Goal: Information Seeking & Learning: Learn about a topic

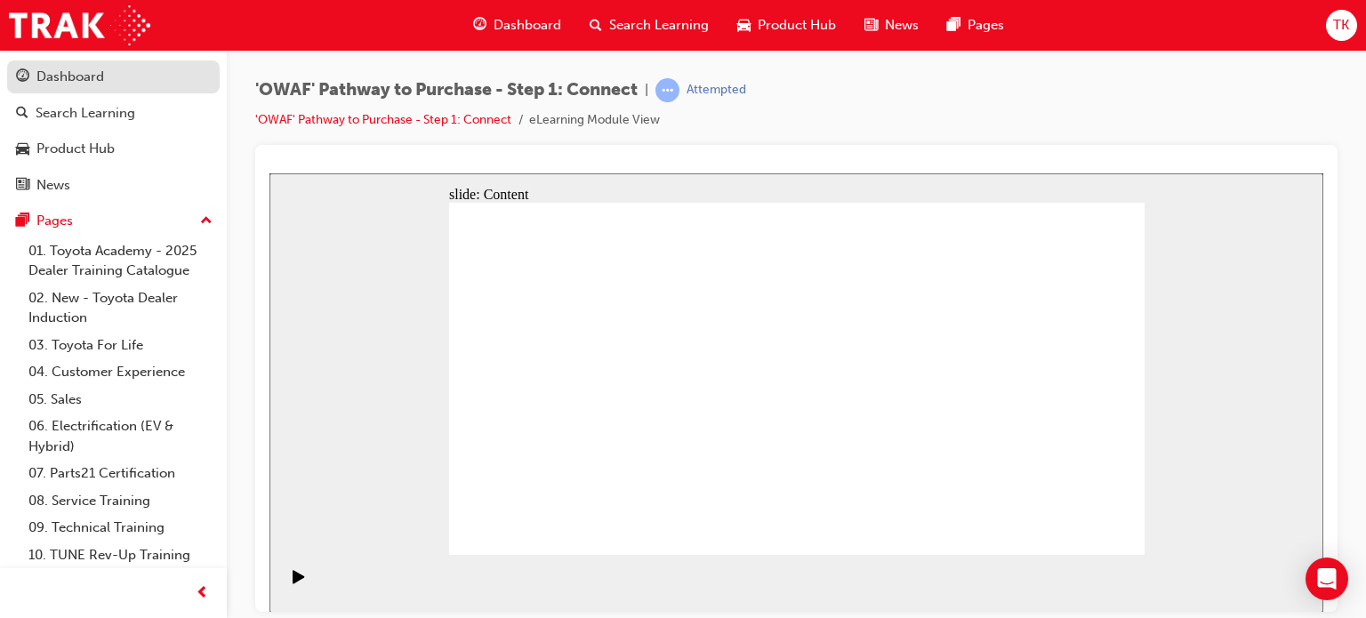
click at [106, 76] on div "Dashboard" at bounding box center [113, 77] width 195 height 22
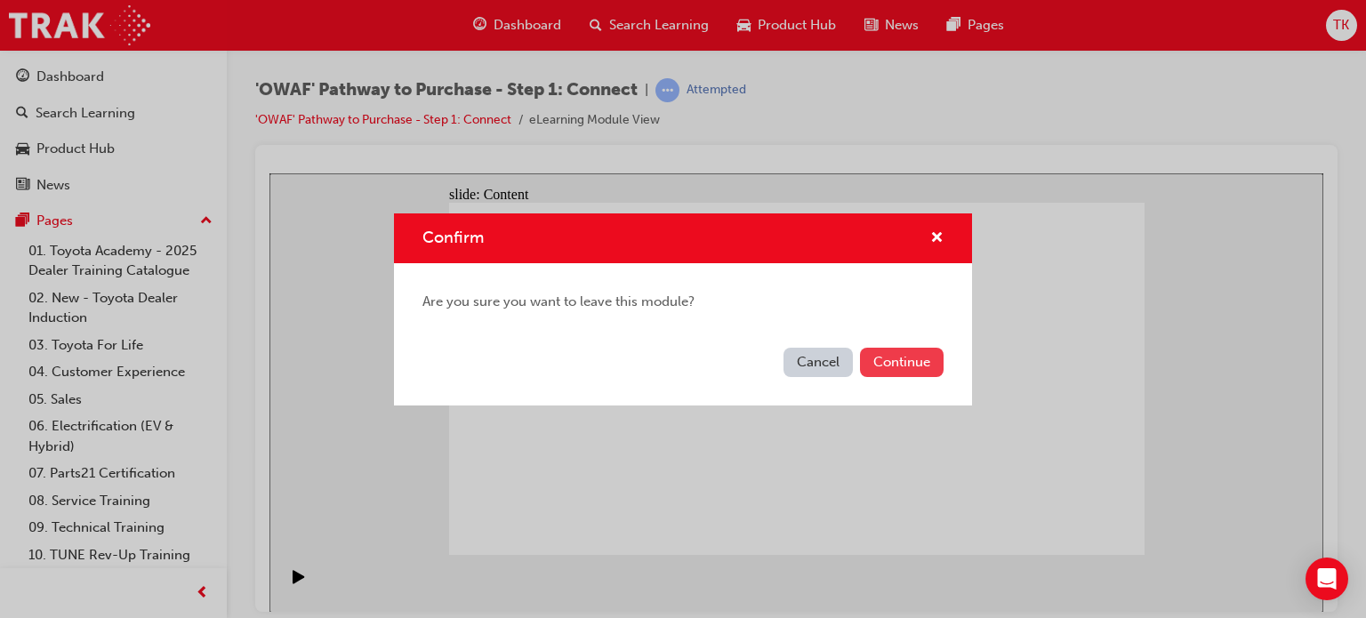
click at [933, 358] on button "Continue" at bounding box center [902, 362] width 84 height 29
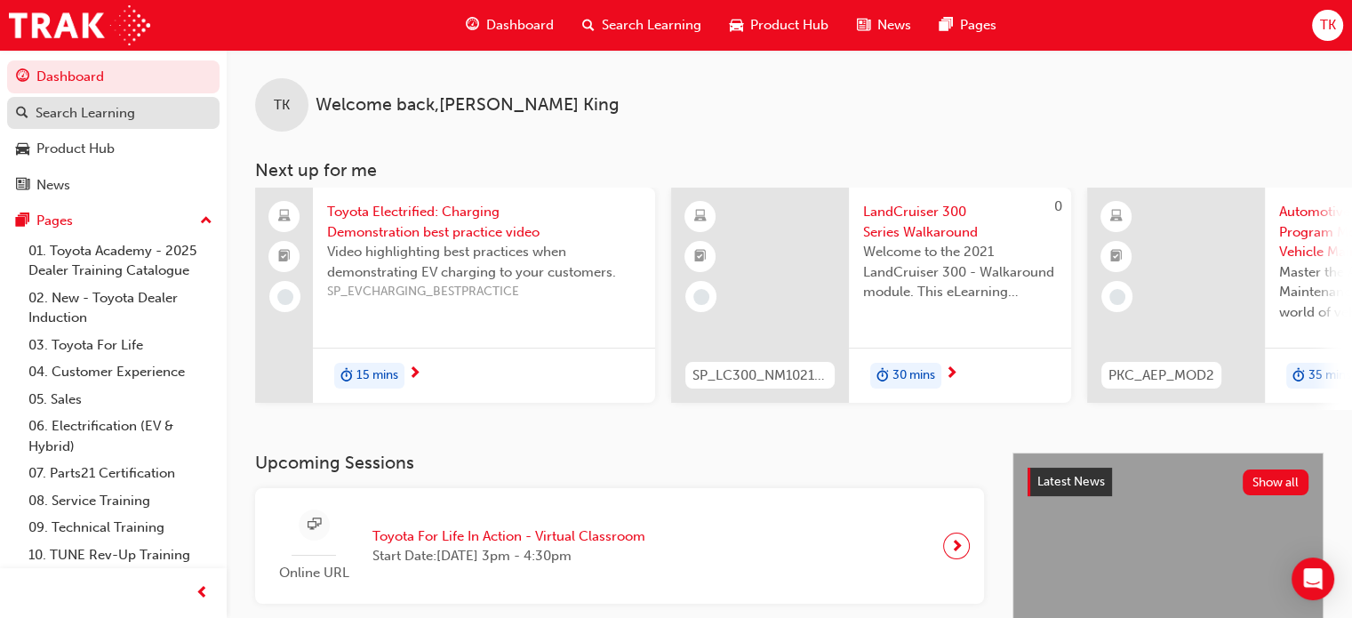
click at [81, 108] on div "Search Learning" at bounding box center [86, 113] width 100 height 20
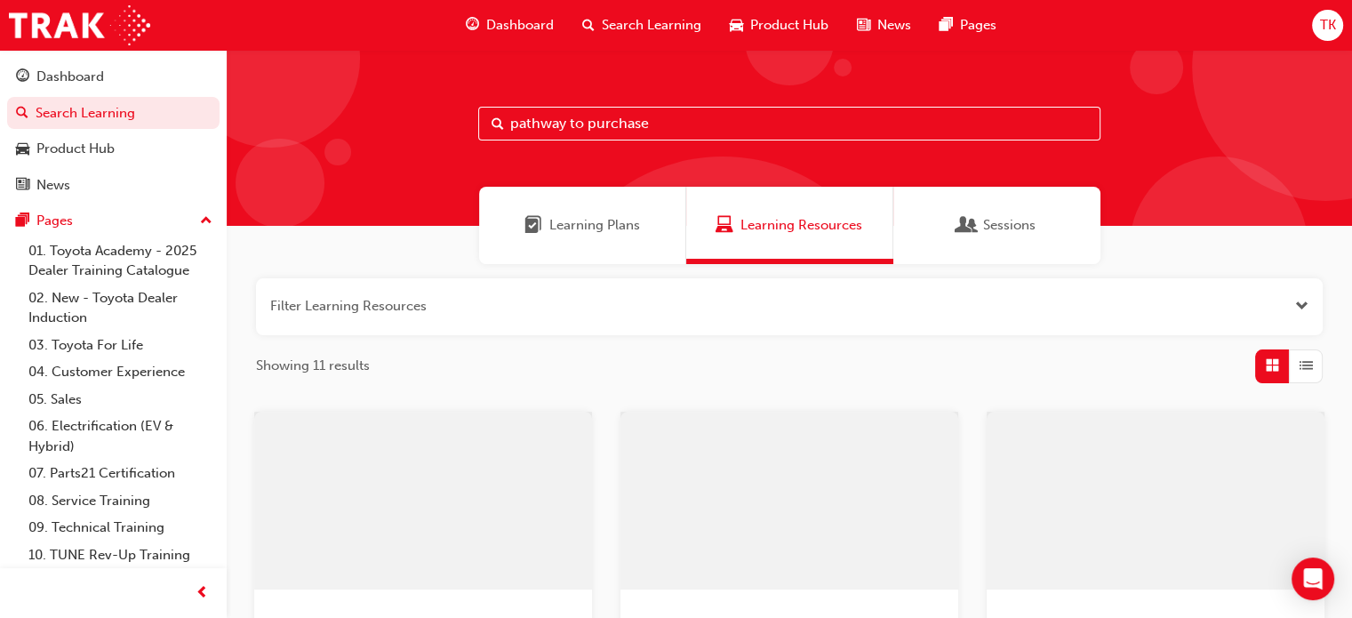
click at [582, 108] on div "pathway to purchase" at bounding box center [790, 138] width 1126 height 176
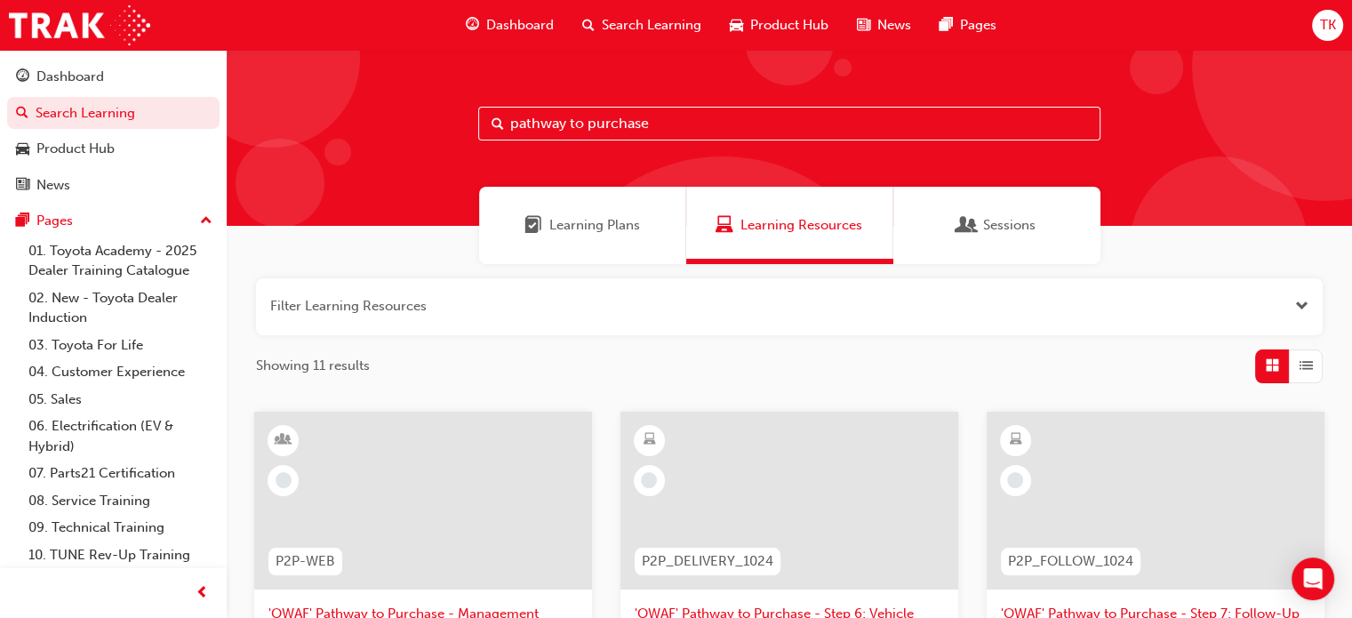
drag, startPoint x: 584, startPoint y: 126, endPoint x: 727, endPoint y: 127, distance: 143.2
click at [584, 126] on input "pathway to purchase" at bounding box center [789, 124] width 622 height 34
drag, startPoint x: 733, startPoint y: 127, endPoint x: 330, endPoint y: 131, distance: 402.8
click at [330, 131] on div "pathway to purchase" at bounding box center [790, 138] width 1126 height 176
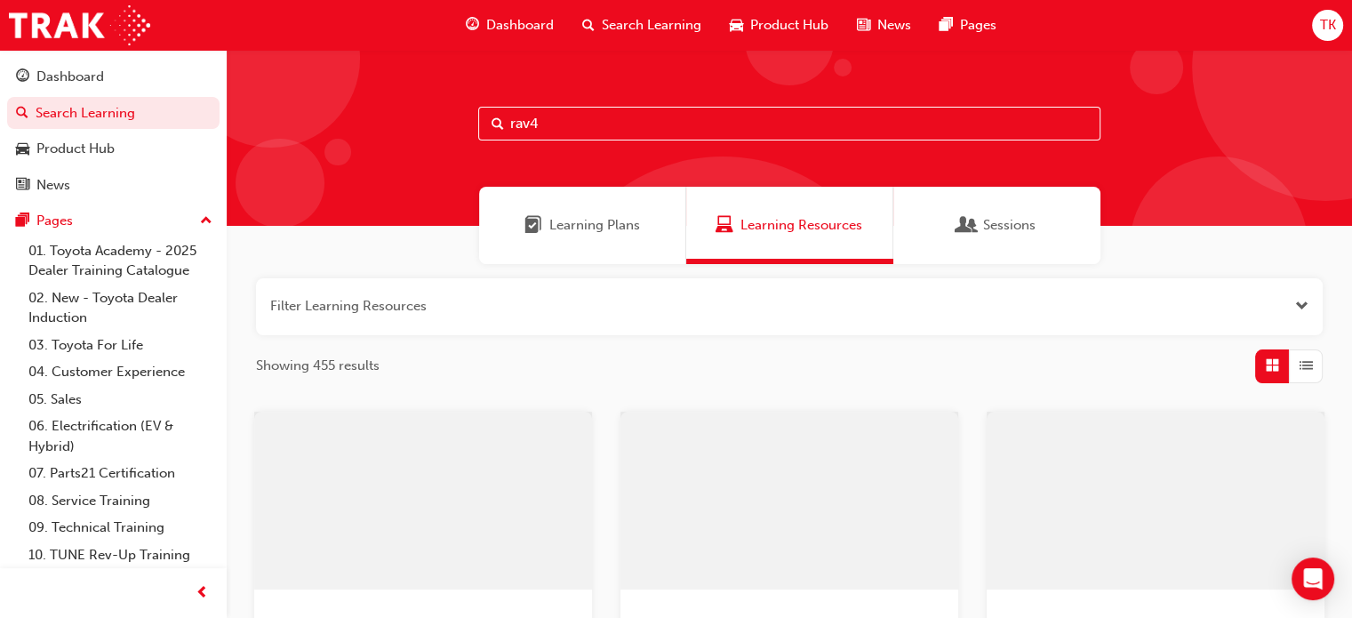
type input "rav4"
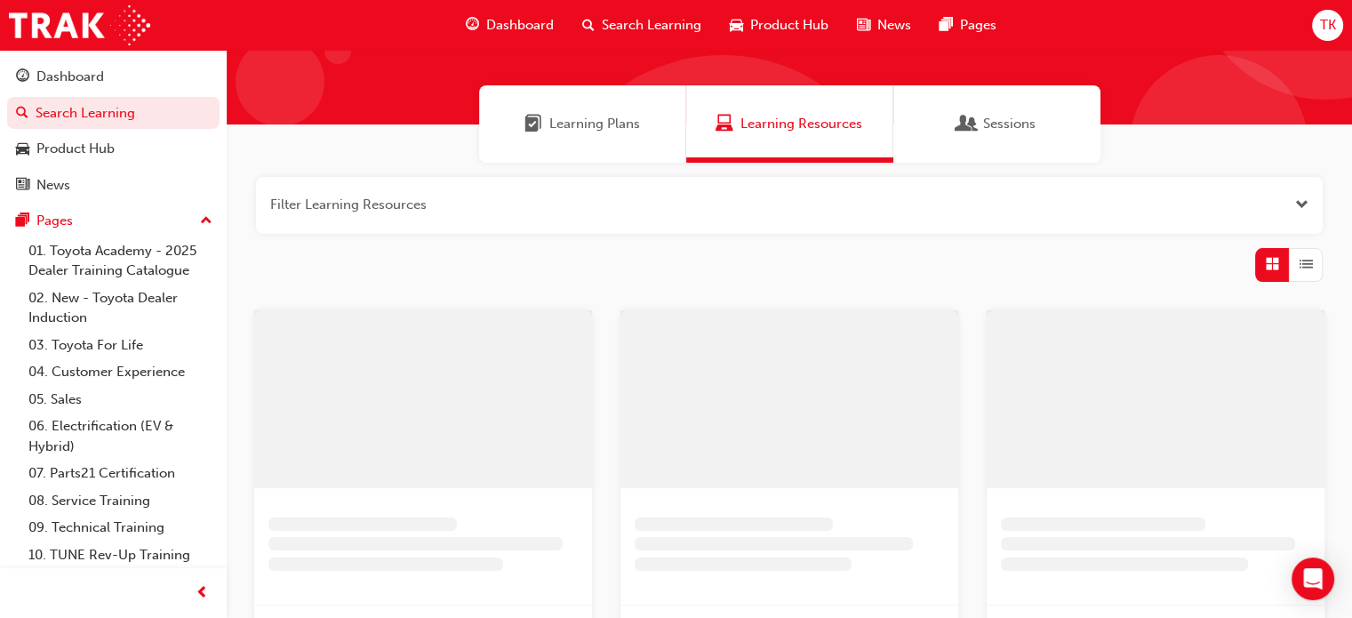
scroll to position [178, 0]
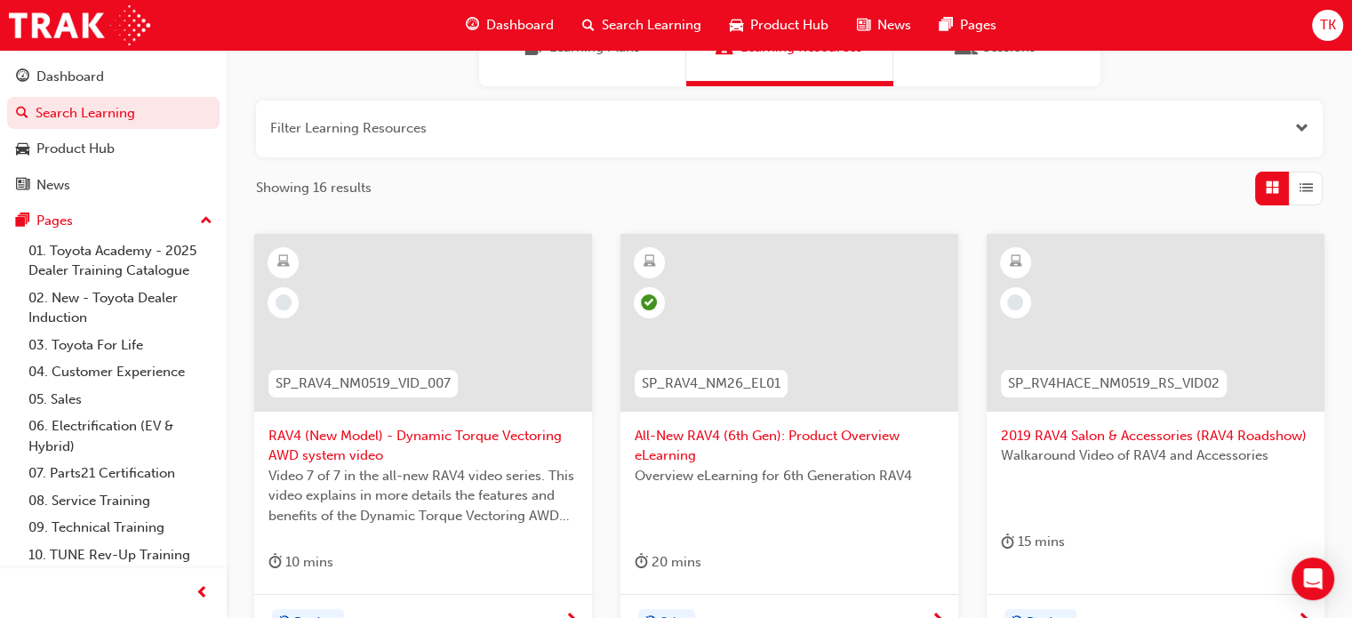
click at [690, 446] on span "All-New RAV4 (6th Gen): Product Overview eLearning" at bounding box center [789, 446] width 309 height 40
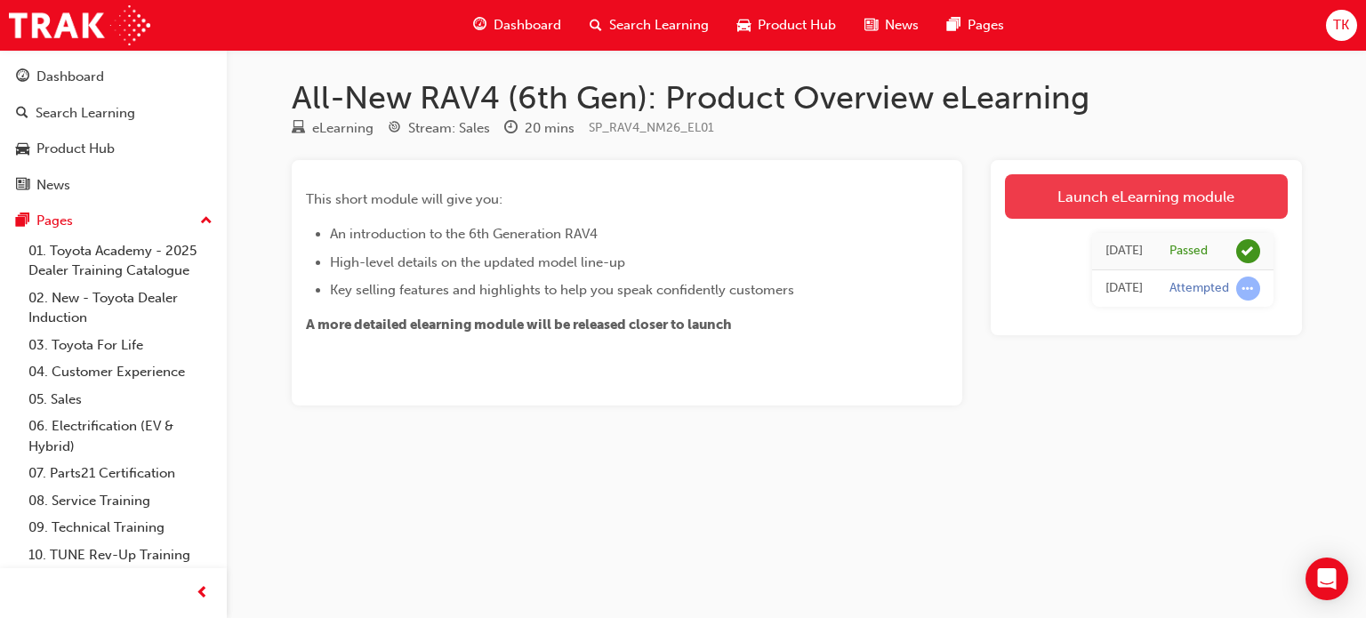
click at [1158, 193] on link "Launch eLearning module" at bounding box center [1146, 196] width 283 height 44
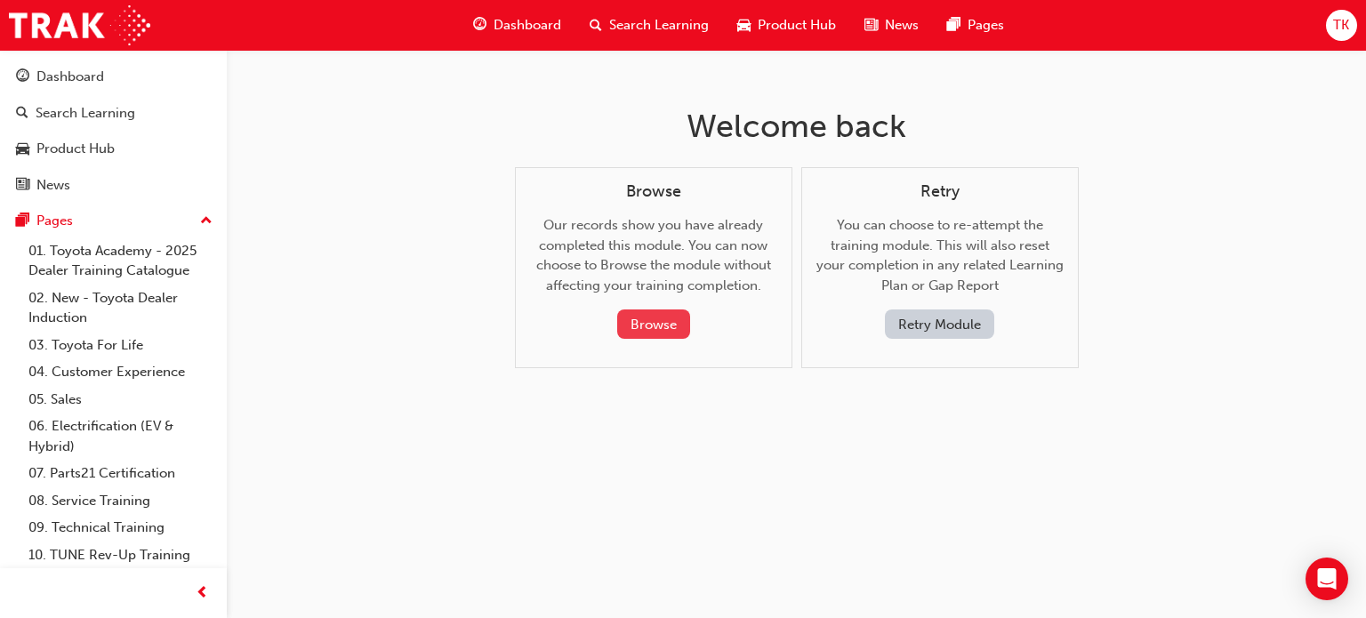
click at [678, 331] on button "Browse" at bounding box center [653, 323] width 73 height 29
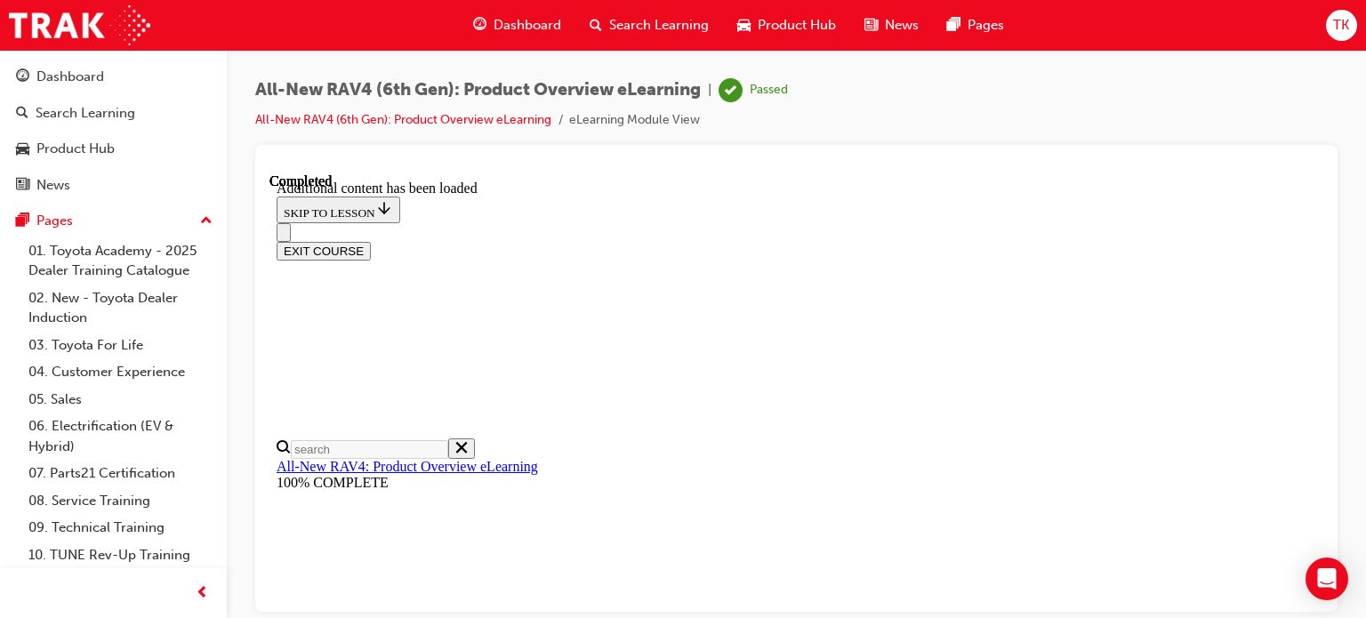
scroll to position [1752, 0]
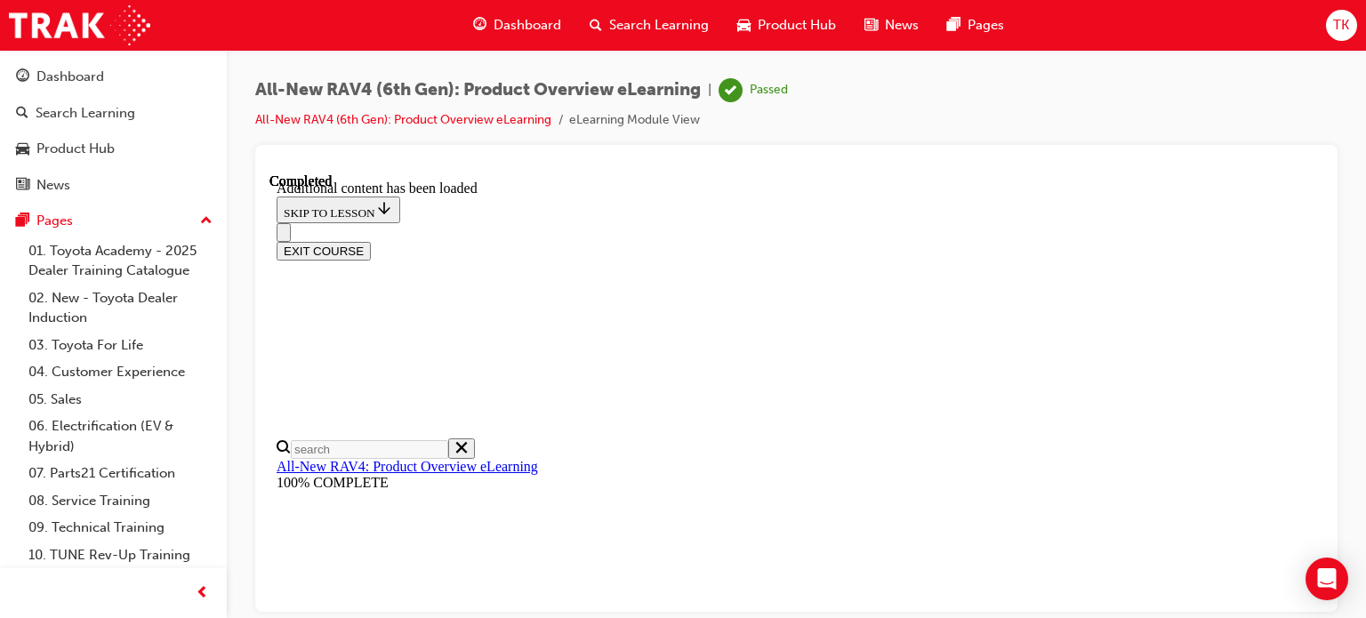
scroll to position [1752, 0]
drag, startPoint x: 836, startPoint y: 415, endPoint x: 882, endPoint y: 417, distance: 46.3
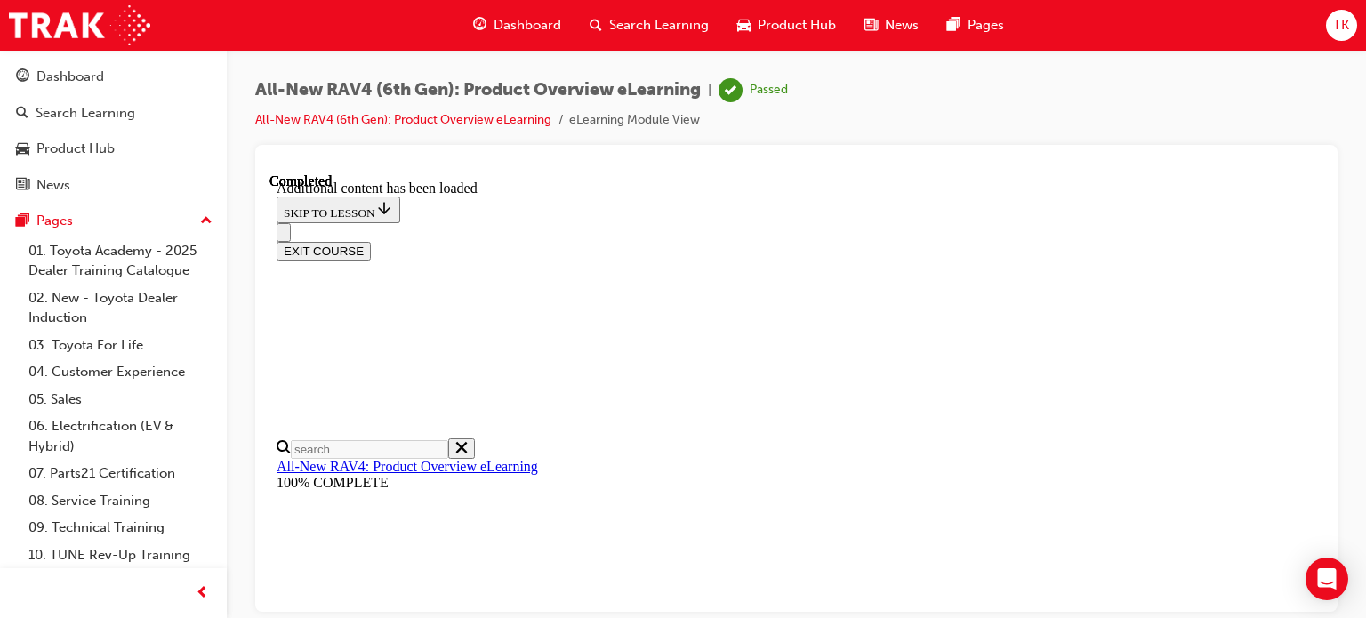
scroll to position [2285, 0]
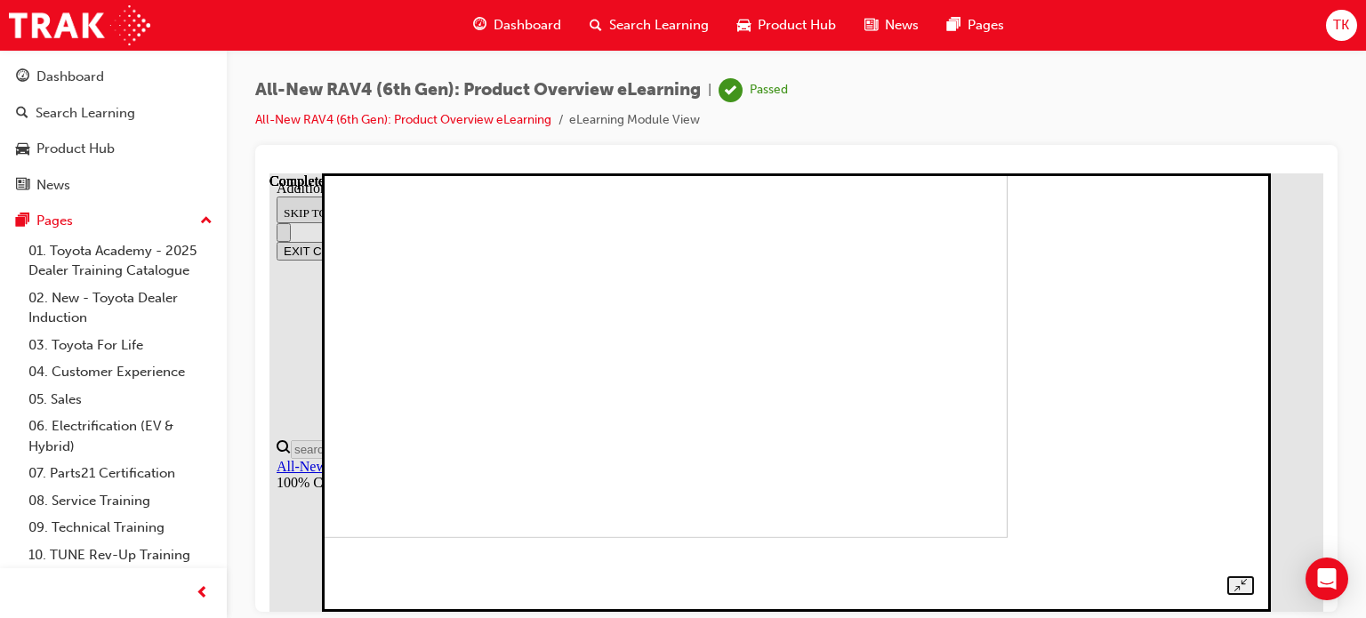
click at [882, 245] on img at bounding box center [564, 317] width 888 height 439
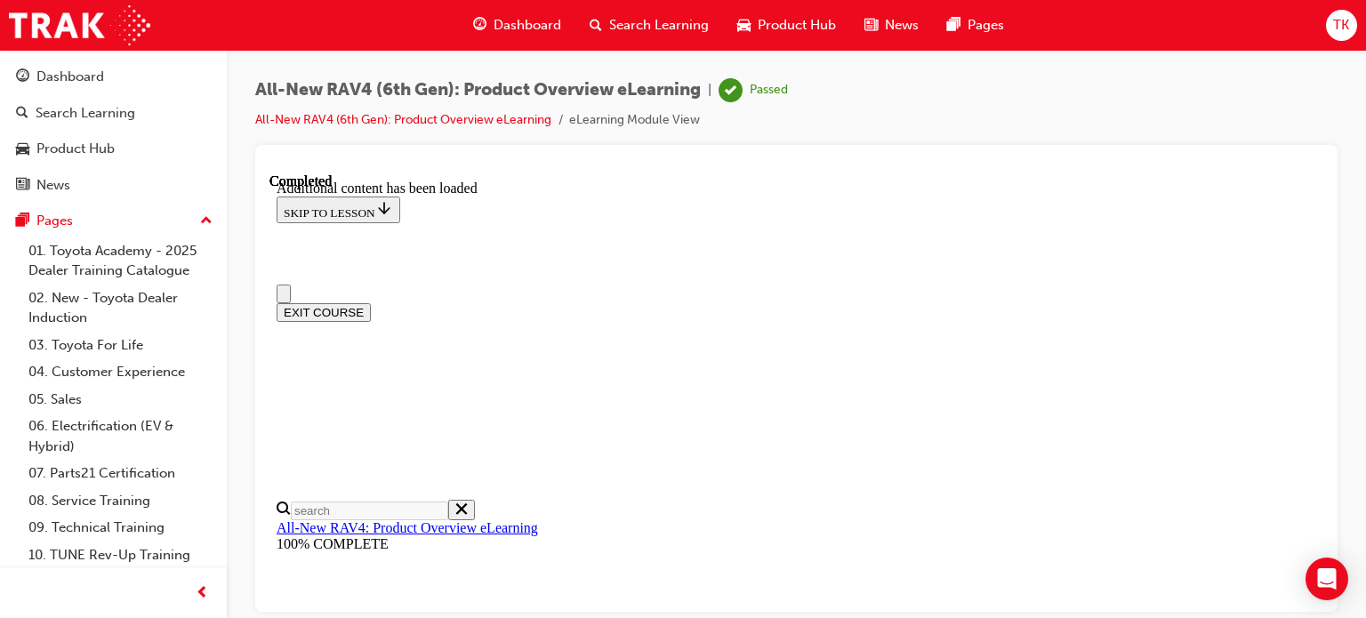
scroll to position [0, 0]
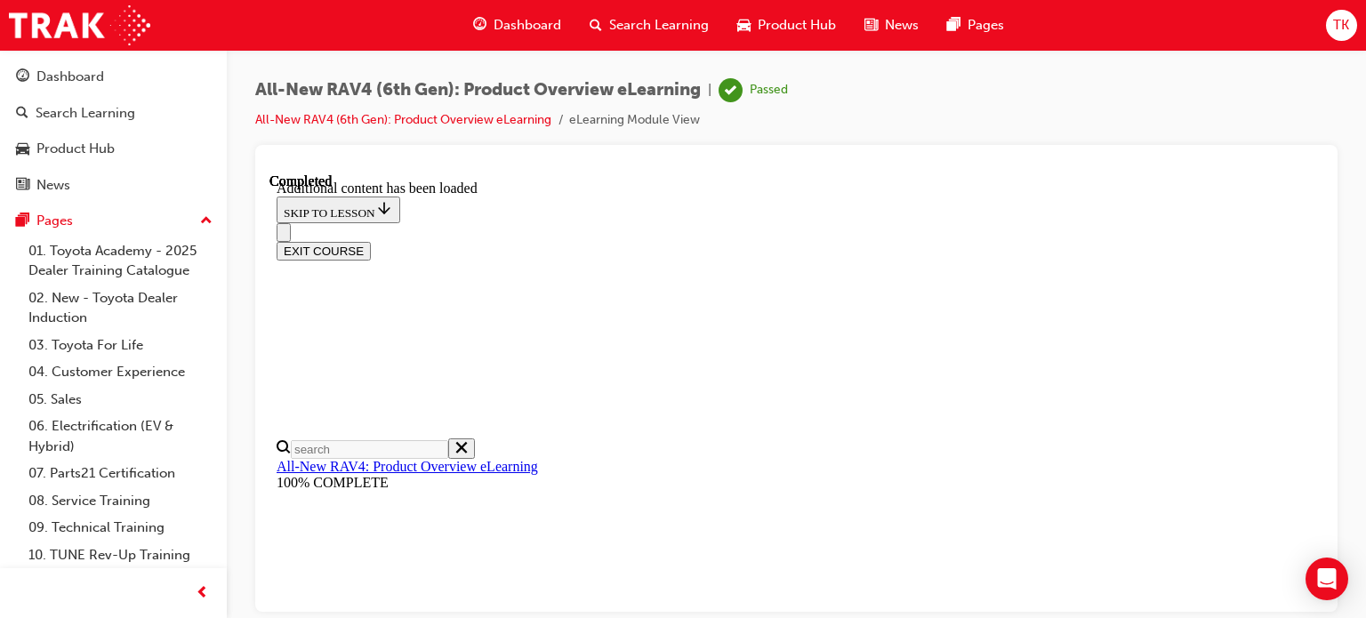
scroll to position [2442, 0]
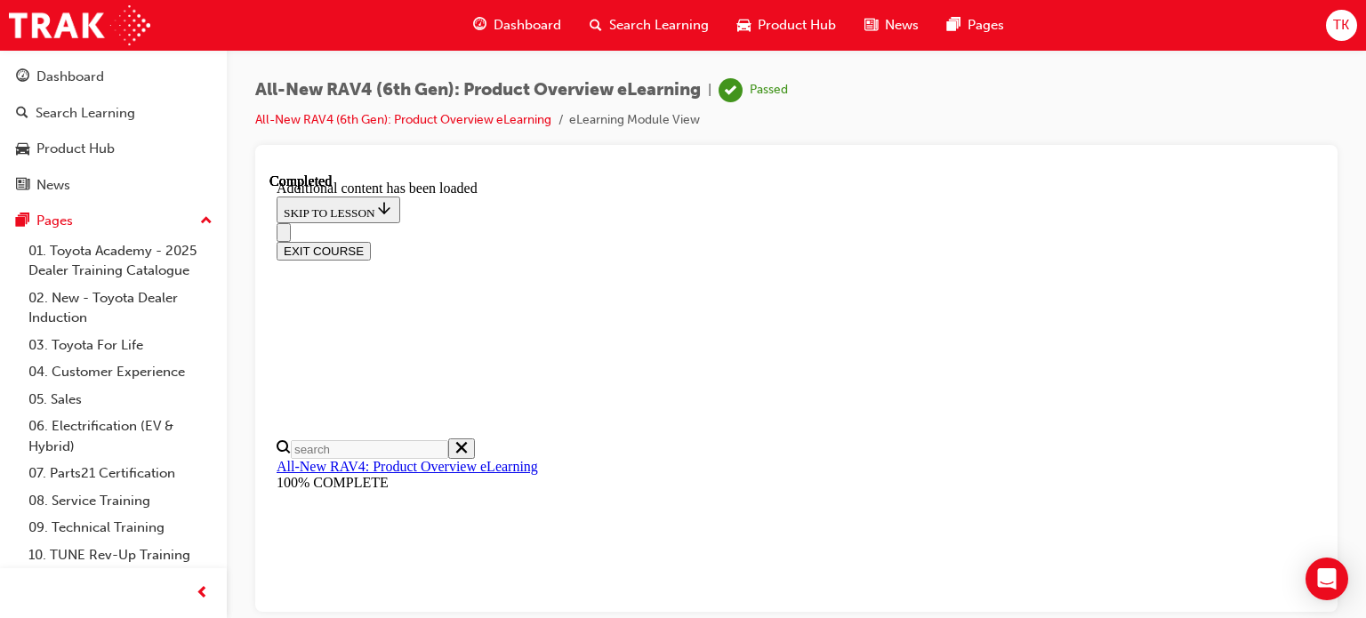
drag, startPoint x: 693, startPoint y: 303, endPoint x: 850, endPoint y: 322, distance: 158.5
drag, startPoint x: 840, startPoint y: 324, endPoint x: 774, endPoint y: 325, distance: 66.7
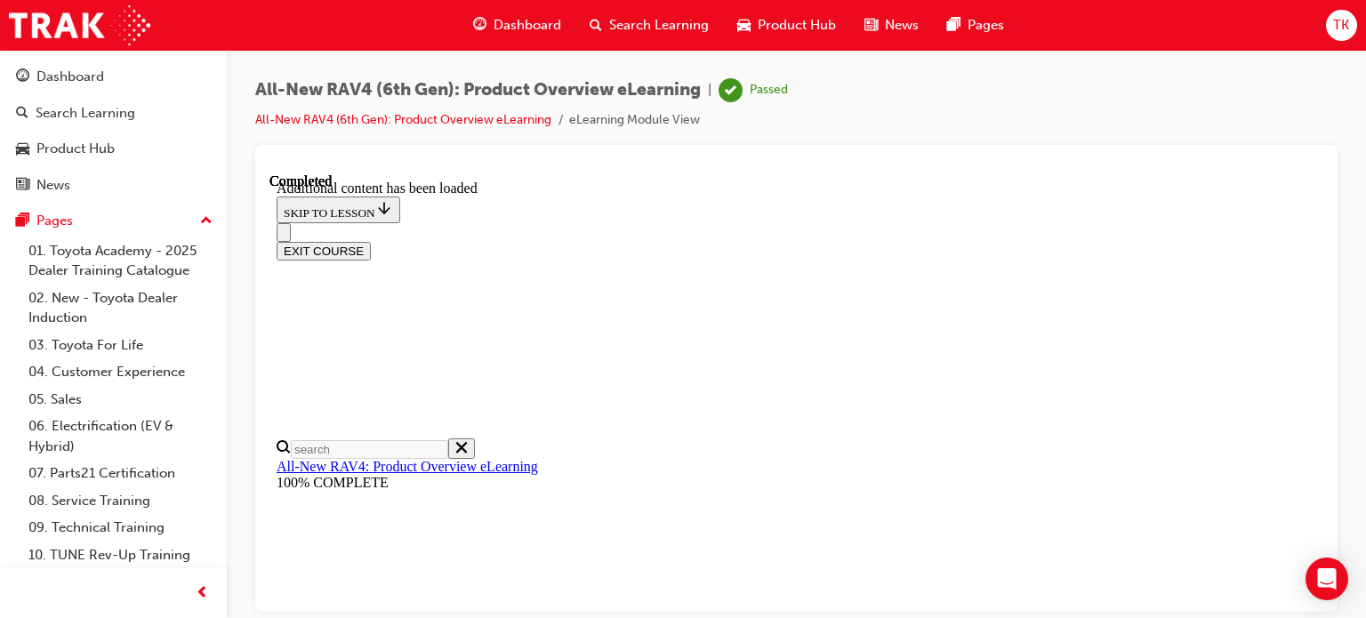
drag, startPoint x: 690, startPoint y: 343, endPoint x: 959, endPoint y: 343, distance: 269.4
drag, startPoint x: 832, startPoint y: 371, endPoint x: 752, endPoint y: 418, distance: 92.9
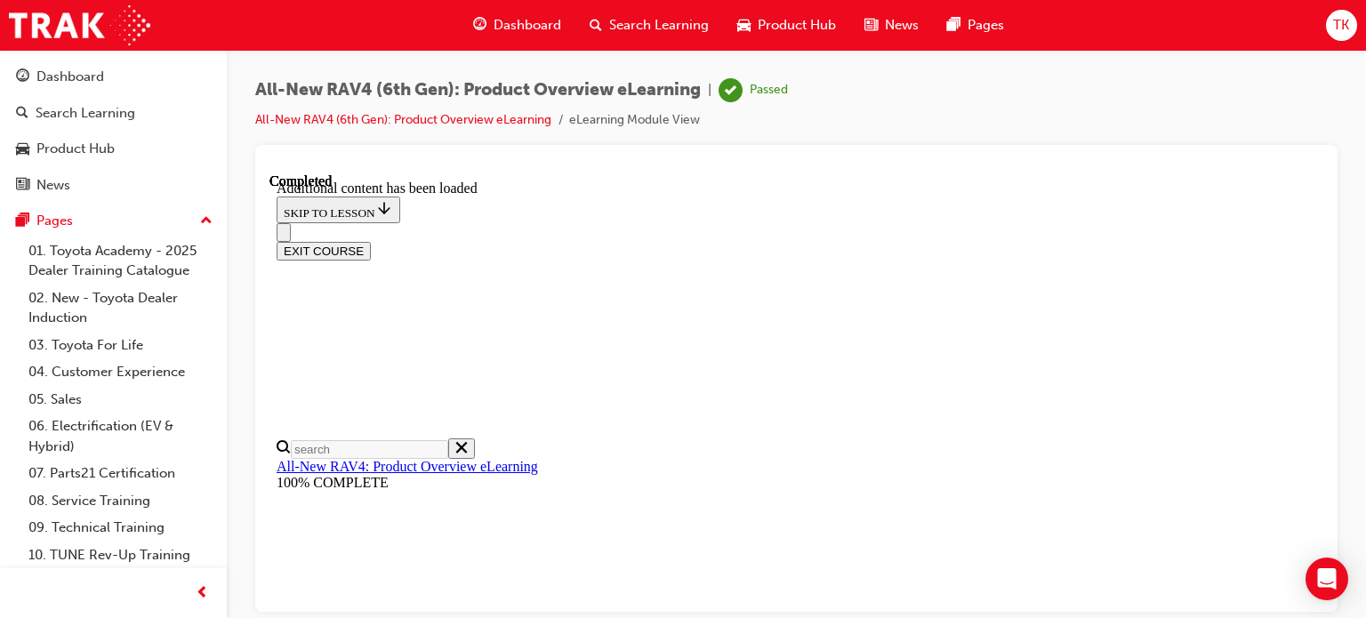
drag, startPoint x: 752, startPoint y: 421, endPoint x: 776, endPoint y: 418, distance: 24.2
drag, startPoint x: 780, startPoint y: 417, endPoint x: 725, endPoint y: 417, distance: 55.1
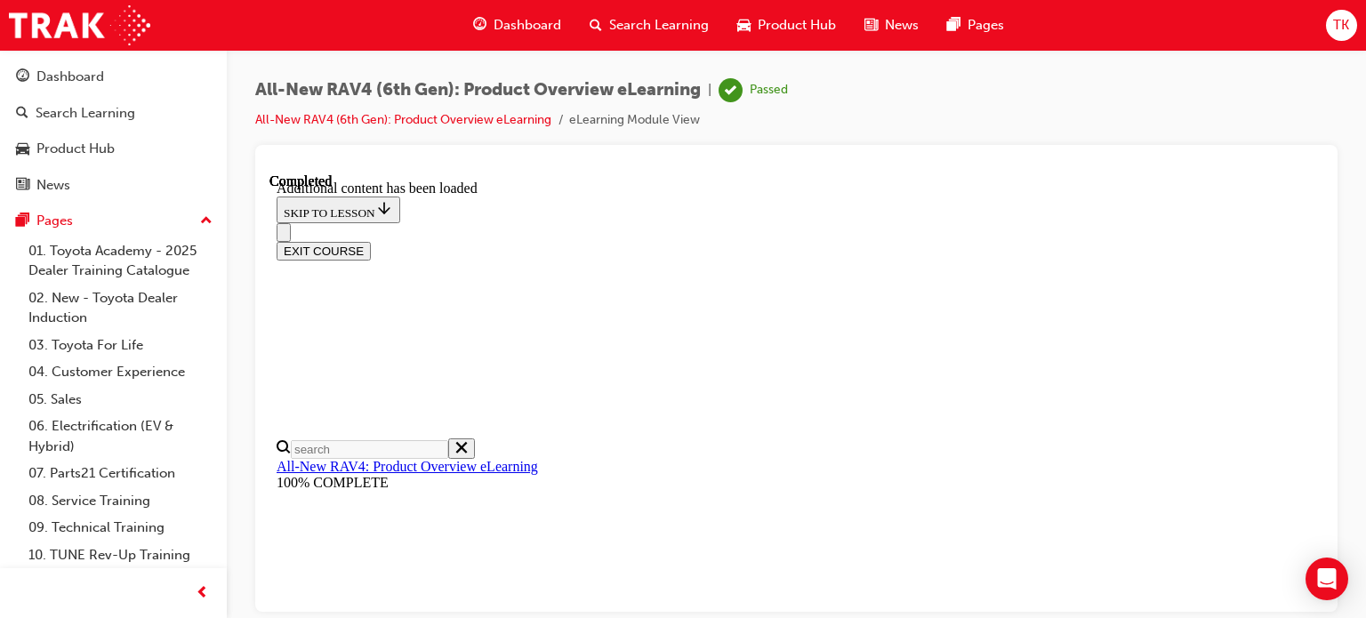
drag, startPoint x: 863, startPoint y: 445, endPoint x: 722, endPoint y: 436, distance: 141.7
drag, startPoint x: 683, startPoint y: 475, endPoint x: 821, endPoint y: 490, distance: 138.7
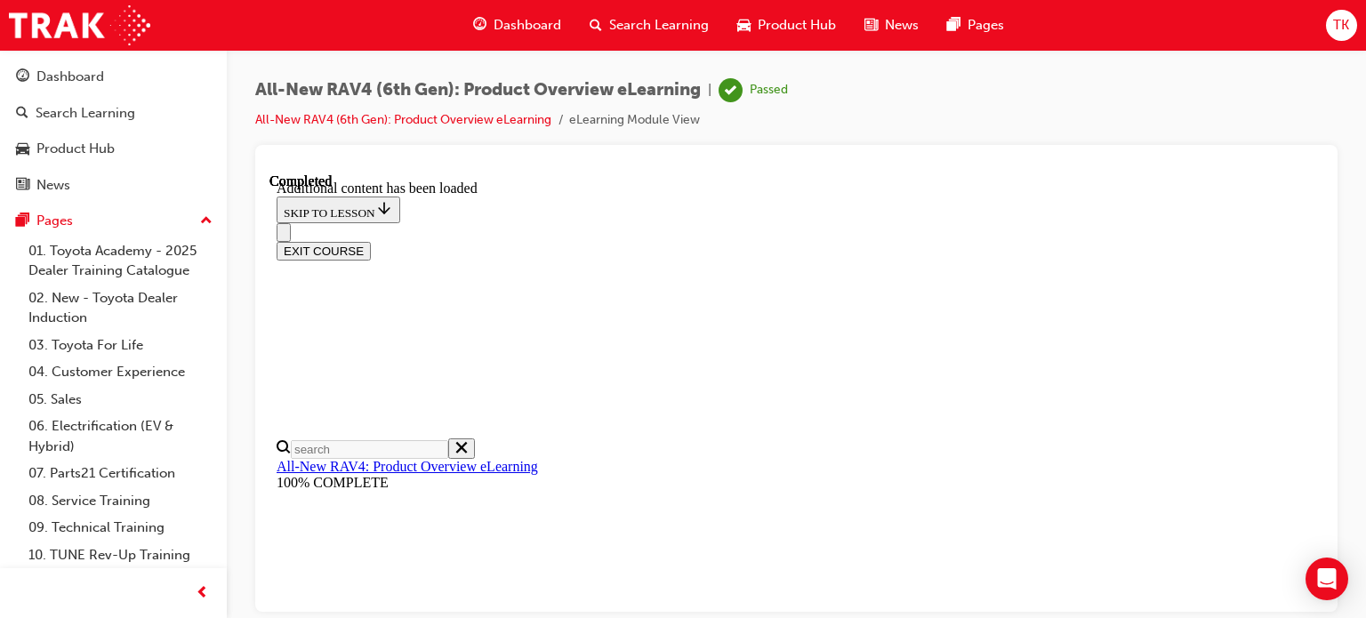
drag, startPoint x: 810, startPoint y: 516, endPoint x: 694, endPoint y: 509, distance: 116.7
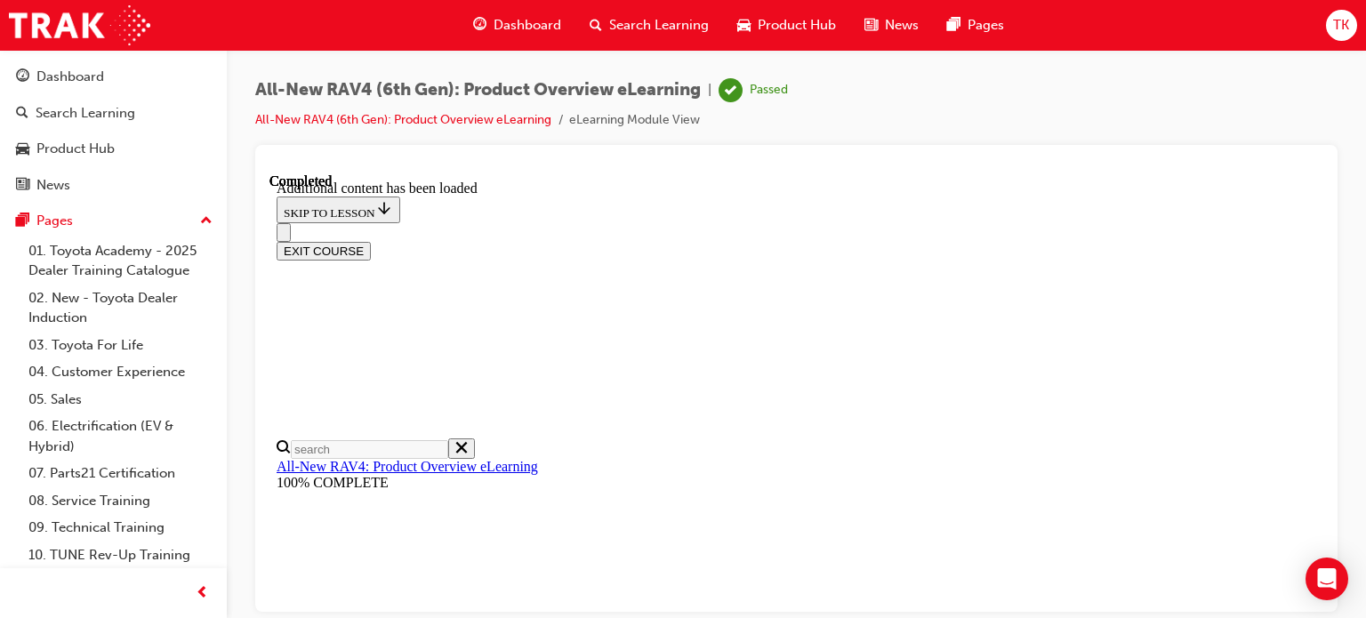
drag, startPoint x: 699, startPoint y: 353, endPoint x: 918, endPoint y: 370, distance: 219.4
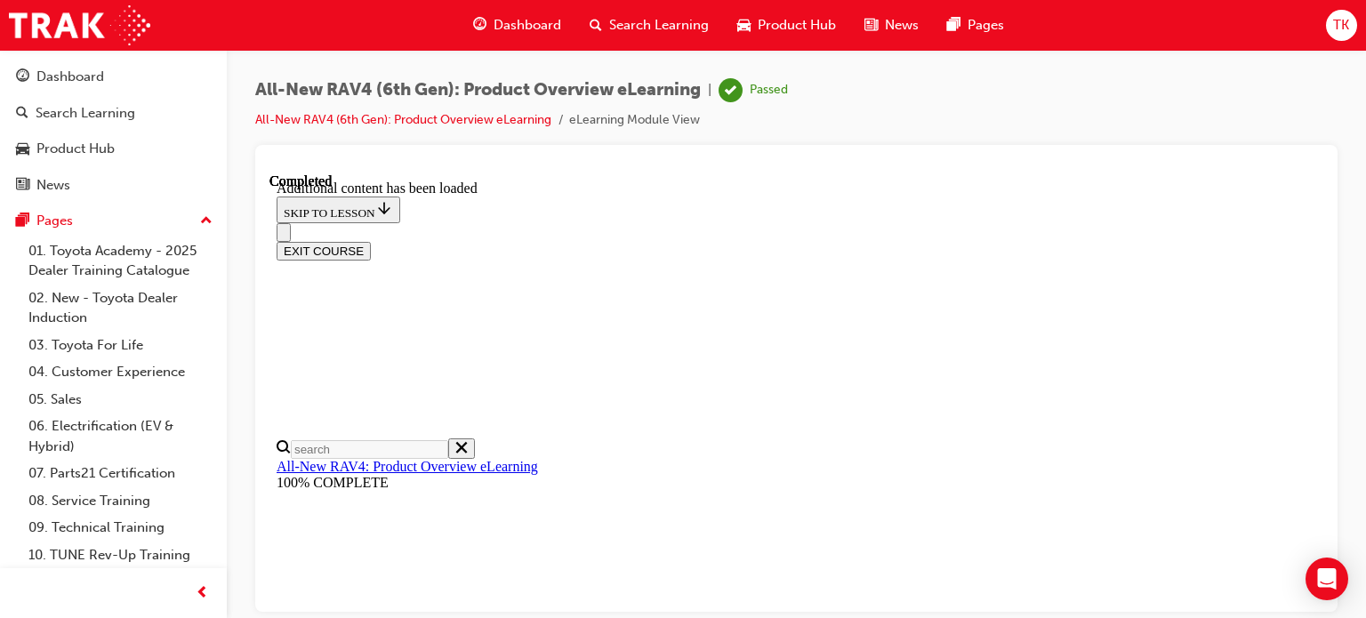
scroll to position [2429, 0]
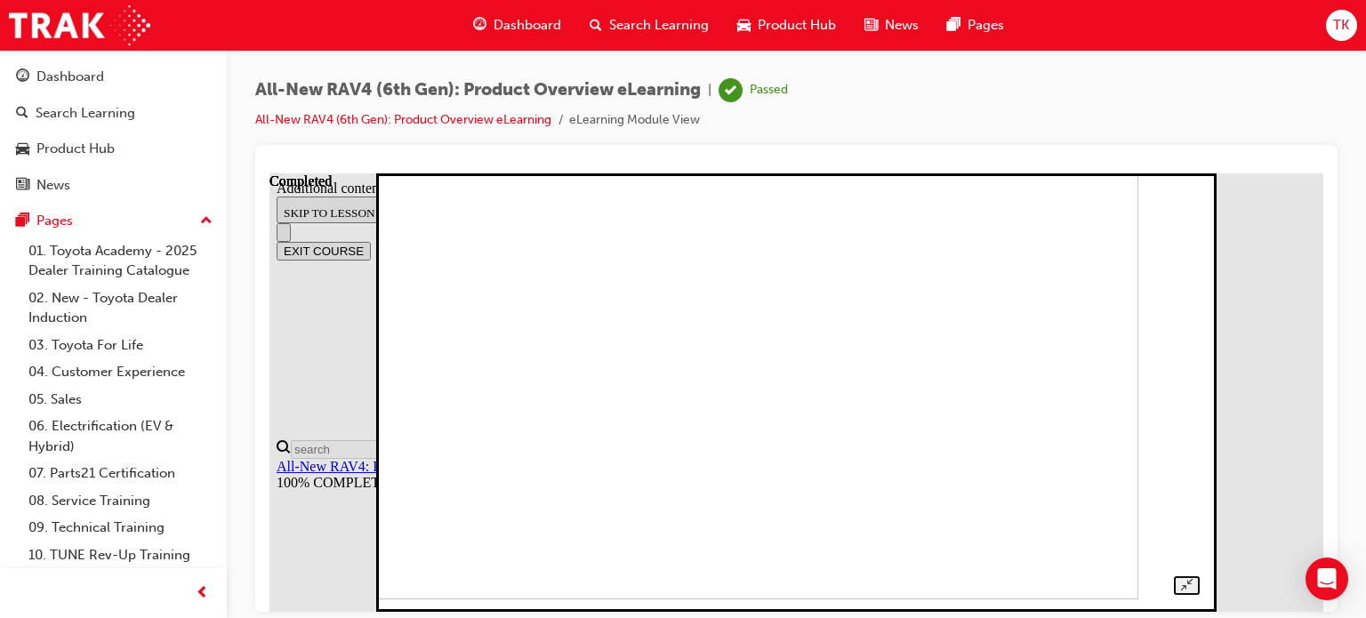
click at [798, 367] on img at bounding box center [747, 378] width 781 height 439
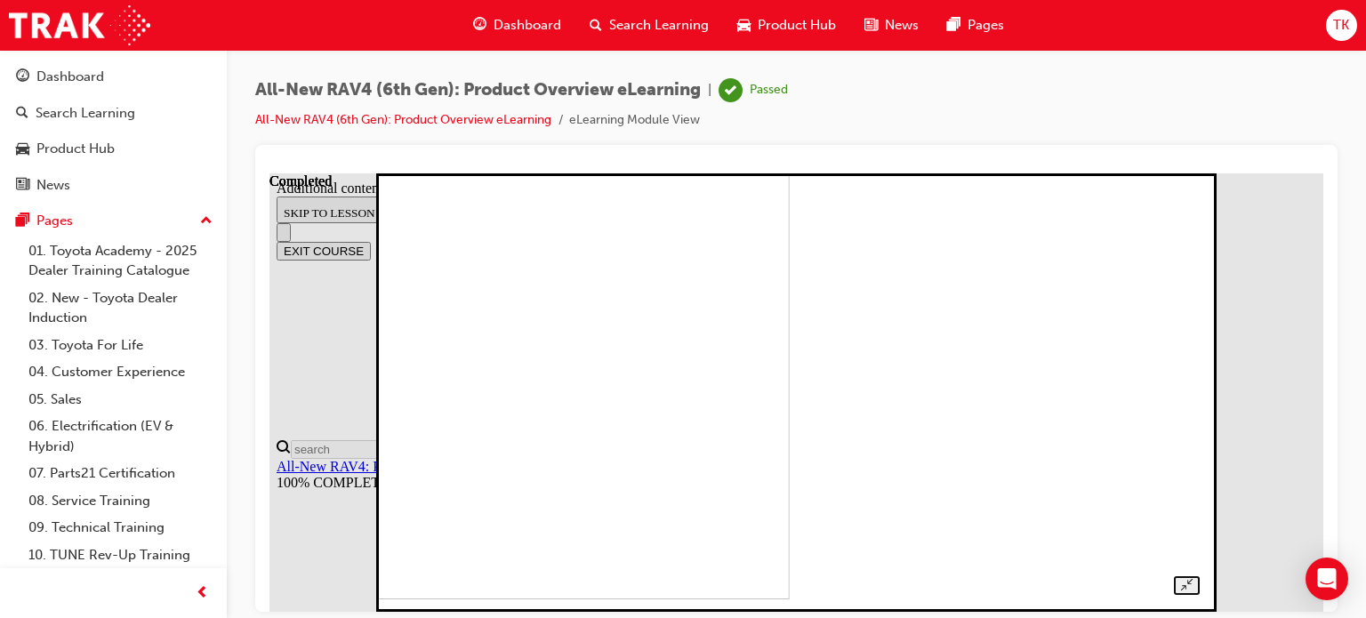
click at [789, 374] on img at bounding box center [398, 378] width 781 height 439
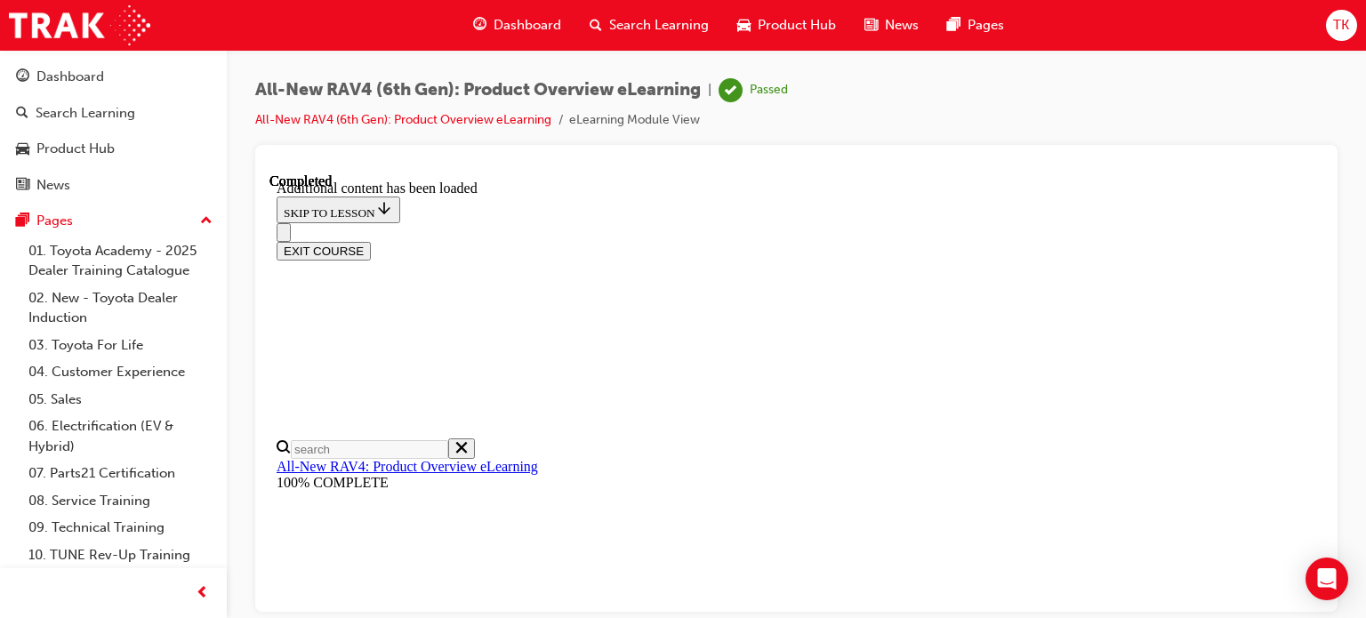
scroll to position [1337, 0]
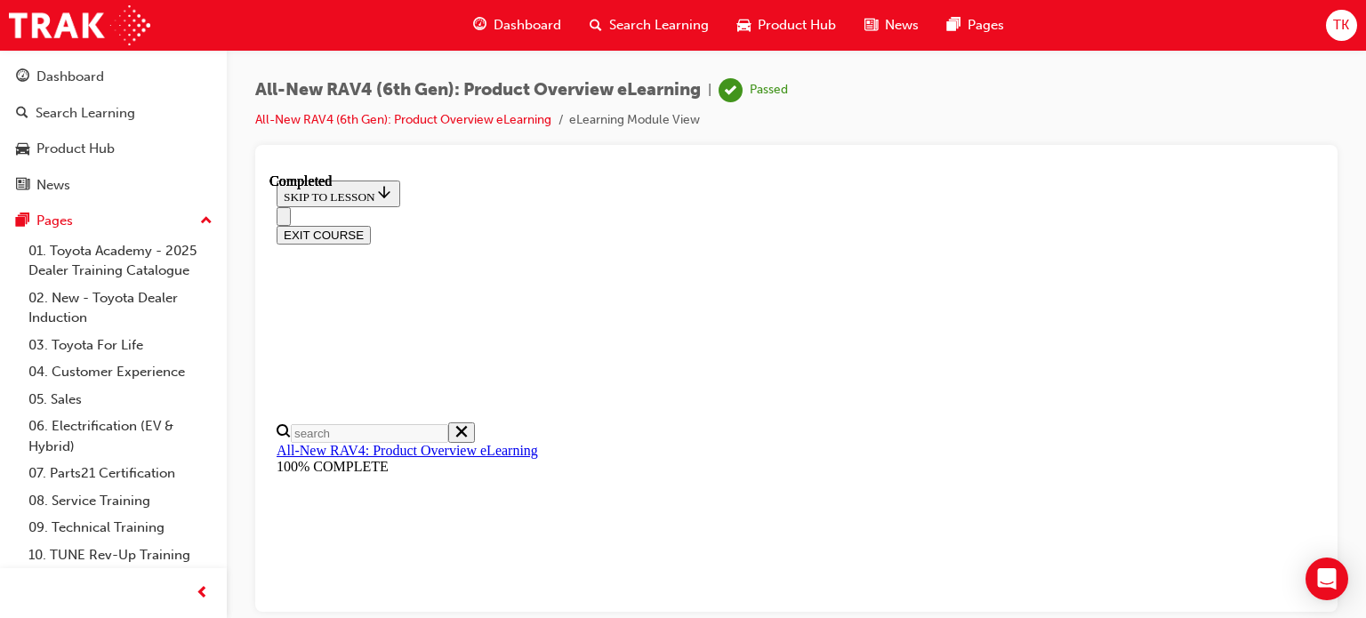
scroll to position [507, 0]
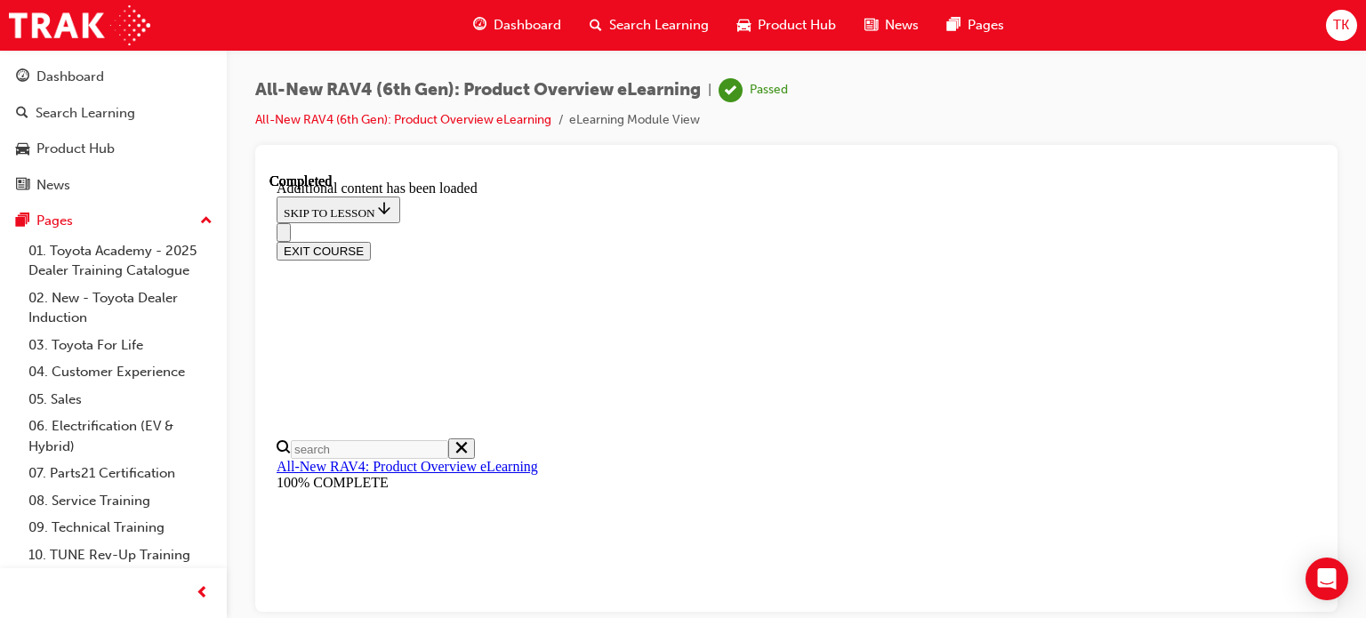
scroll to position [685, 0]
